Goal: Task Accomplishment & Management: Manage account settings

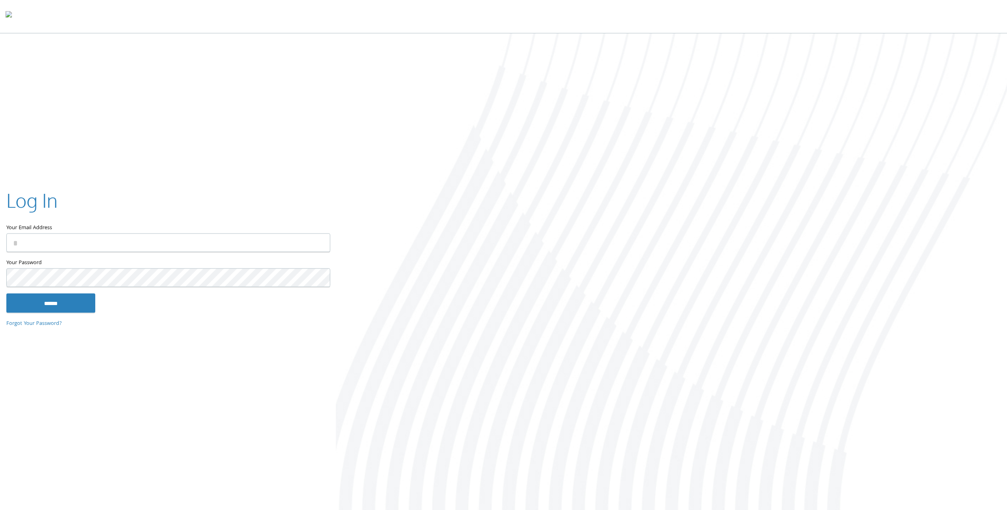
click at [111, 246] on input "Your Email Address" at bounding box center [168, 242] width 324 height 19
type input "**********"
click at [35, 304] on input "******" at bounding box center [50, 302] width 89 height 19
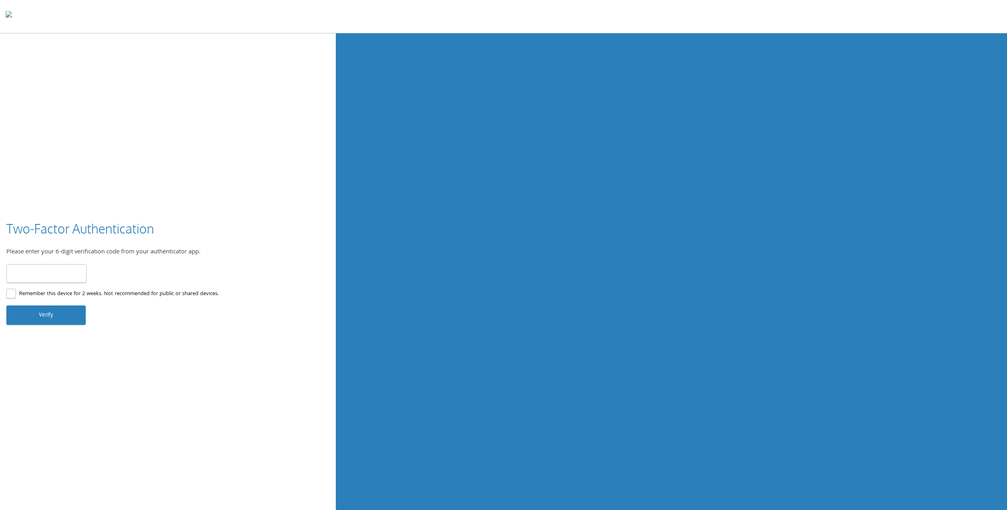
type input "******"
